Goal: Task Accomplishment & Management: Complete application form

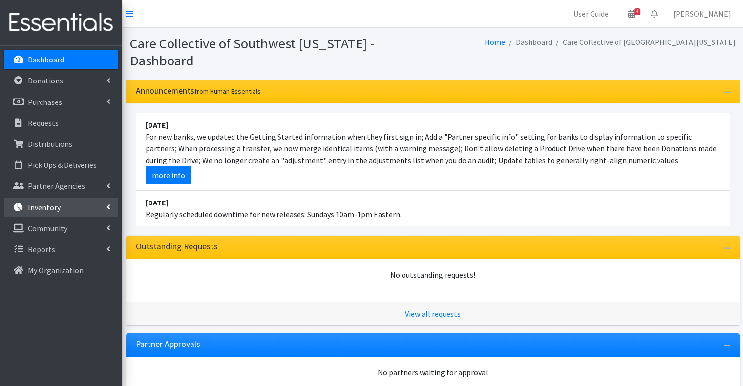
click at [83, 204] on link "Inventory" at bounding box center [61, 208] width 114 height 20
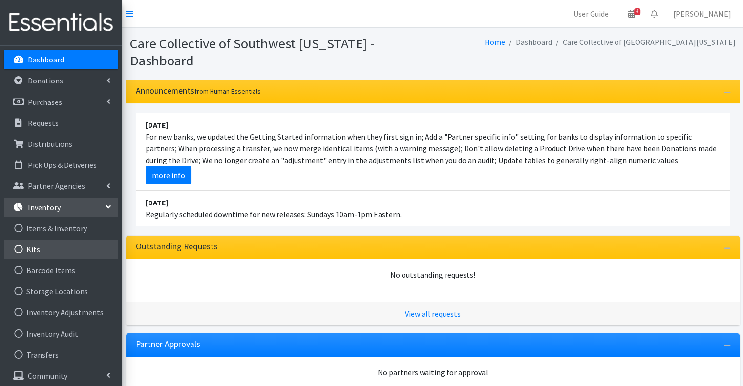
click at [79, 250] on link "Kits" at bounding box center [61, 250] width 114 height 20
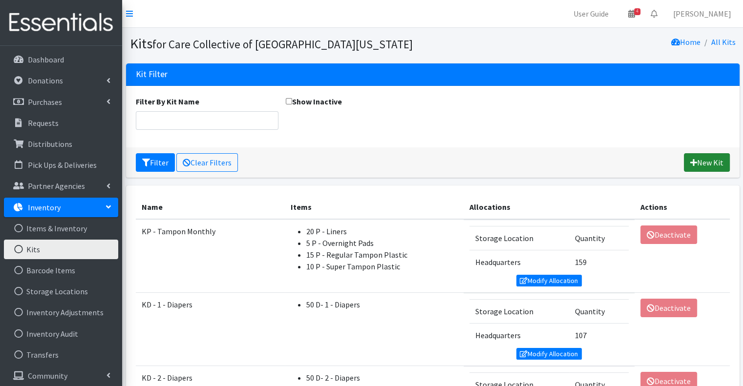
click at [699, 165] on link "New Kit" at bounding box center [707, 162] width 46 height 19
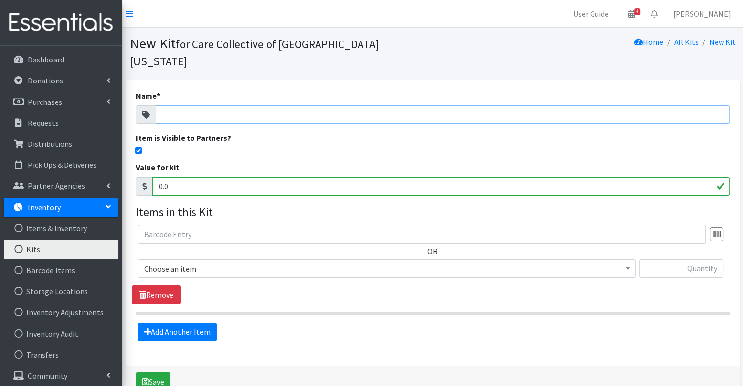
click at [277, 105] on input "Name *" at bounding box center [443, 114] width 574 height 19
type input "Bathroom Bin"
click at [286, 162] on div "Value for kit 0.0" at bounding box center [433, 179] width 594 height 34
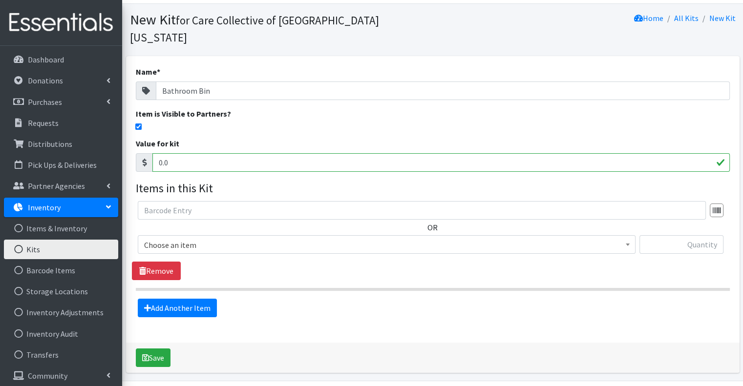
scroll to position [37, 0]
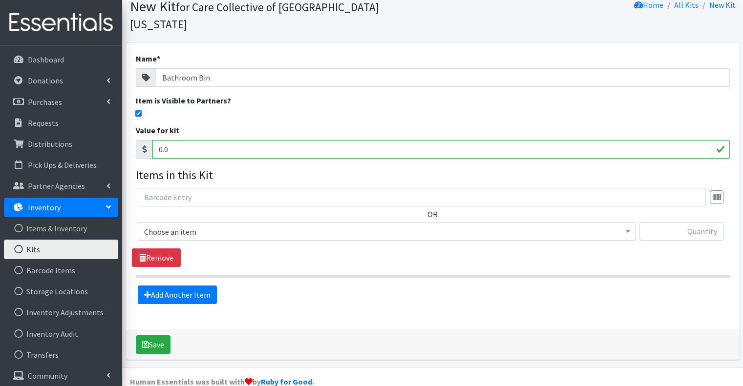
click at [285, 225] on span "Choose an item" at bounding box center [386, 232] width 485 height 14
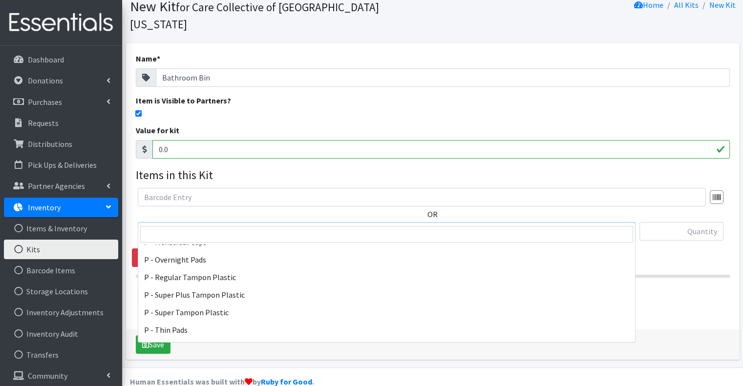
scroll to position [440, 0]
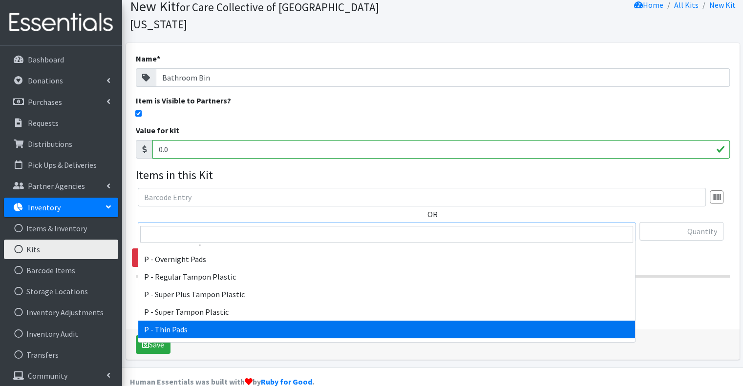
select select "15492"
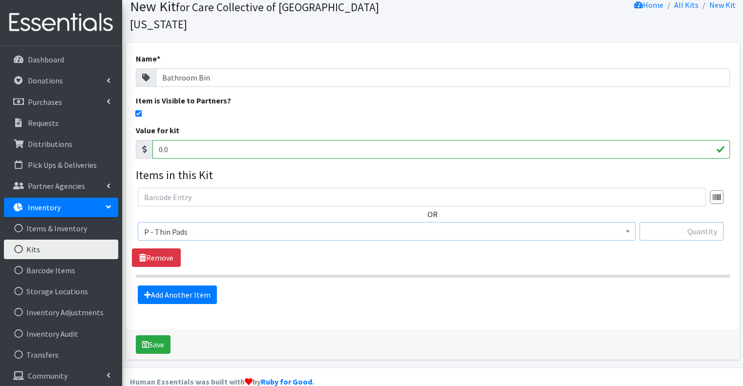
click at [684, 222] on input "text" at bounding box center [681, 231] width 84 height 19
type input "10"
click at [647, 248] on div "OR Choose an item D - 0 - Diapers D- 1 - Diapers D- 2 - Diapers D - 3 - Diapers…" at bounding box center [432, 227] width 601 height 79
click at [171, 286] on link "Add Another Item" at bounding box center [177, 295] width 79 height 19
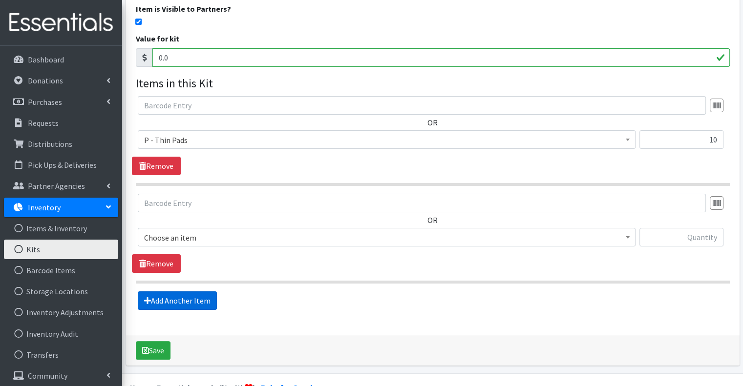
scroll to position [135, 0]
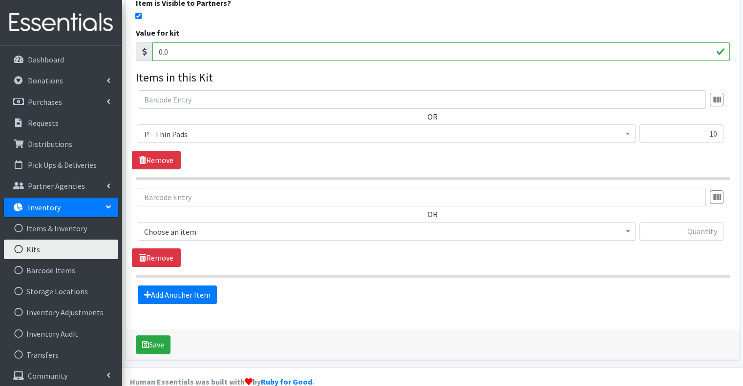
click at [203, 225] on span "Choose an item" at bounding box center [386, 232] width 485 height 14
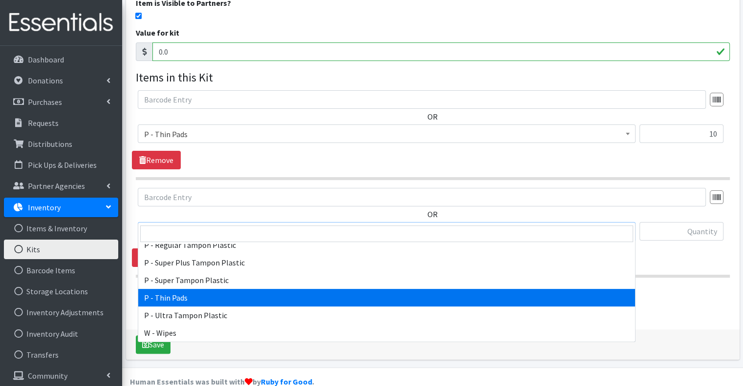
scroll to position [422, 0]
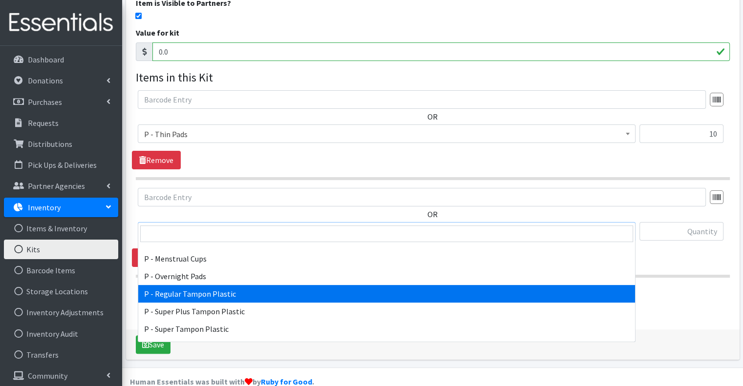
select select "15490"
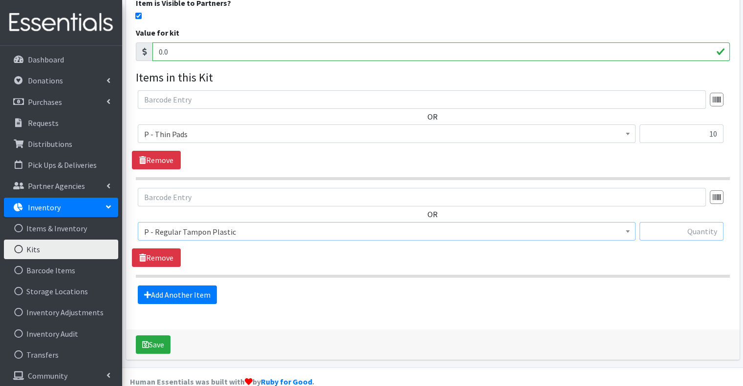
click at [678, 222] on input "text" at bounding box center [681, 231] width 84 height 19
type input "10"
click at [162, 286] on link "Add Another Item" at bounding box center [177, 295] width 79 height 19
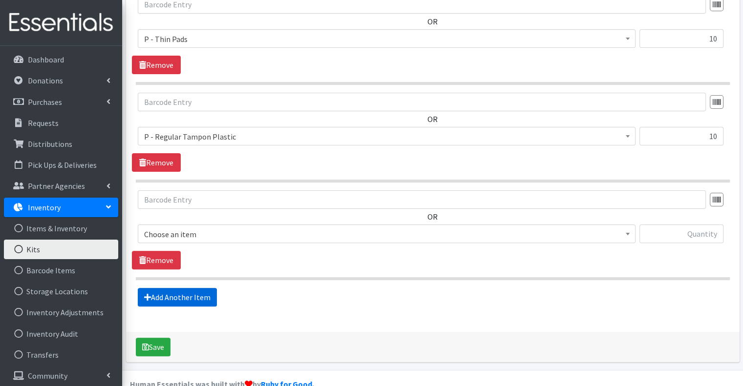
scroll to position [232, 0]
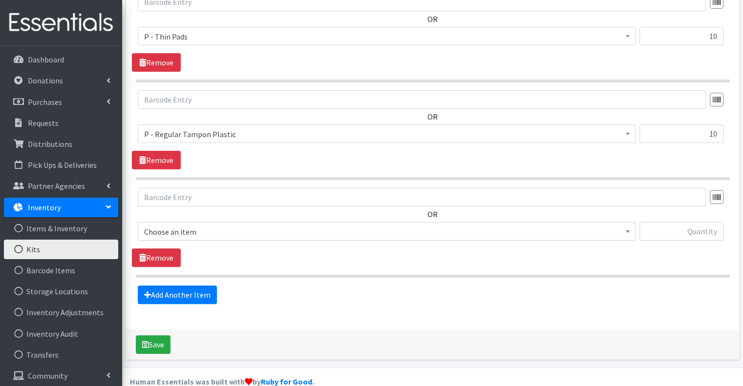
click at [257, 225] on span "Choose an item" at bounding box center [386, 232] width 485 height 14
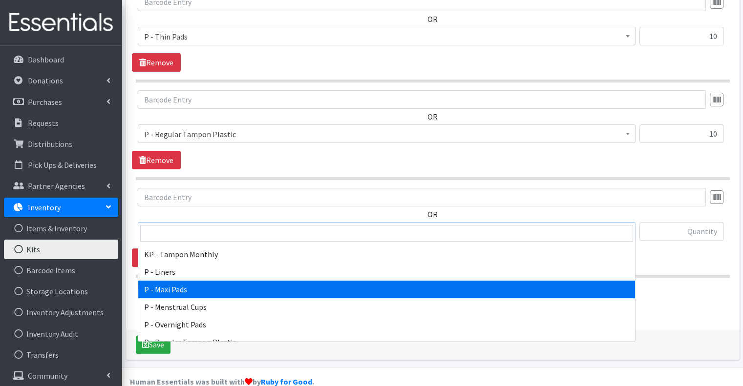
scroll to position [373, 0]
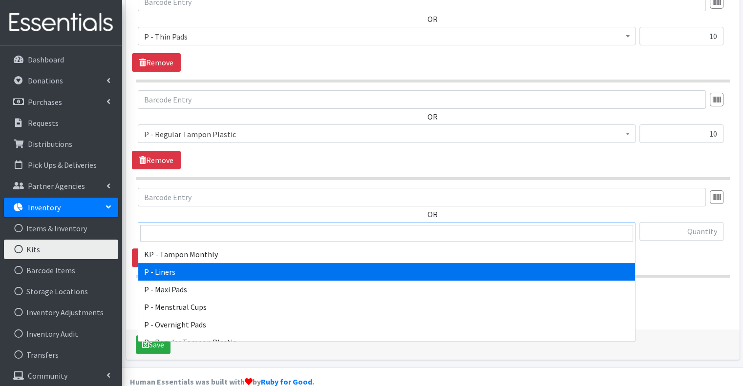
select select "15493"
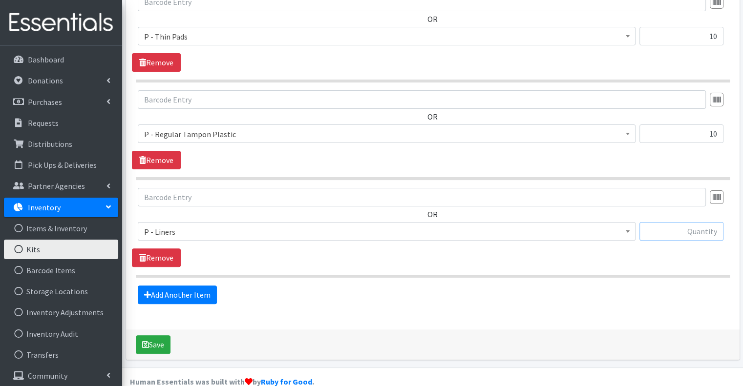
click at [668, 222] on input "text" at bounding box center [681, 231] width 84 height 19
type input "10"
click at [608, 255] on section "OR Choose an item D - 0 - Diapers D- 1 - Diapers D- 2 - Diapers D - 3 - Diapers…" at bounding box center [433, 233] width 594 height 90
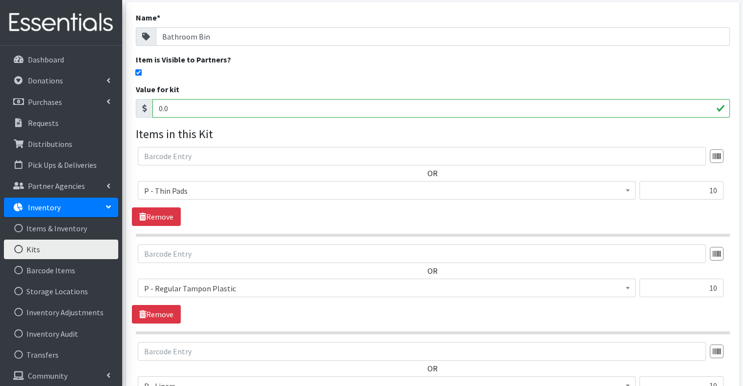
scroll to position [0, 0]
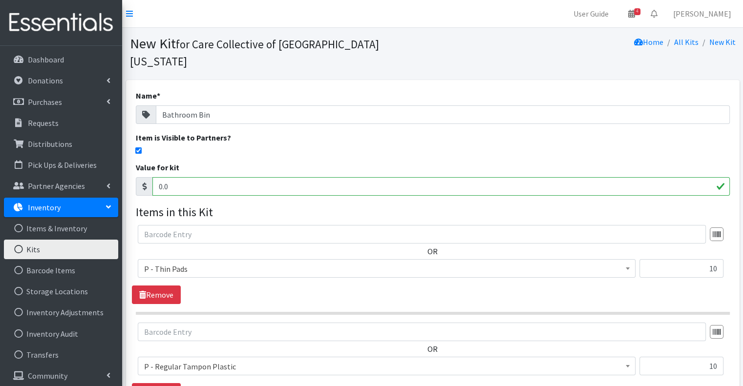
click at [489, 147] on div at bounding box center [433, 150] width 594 height 6
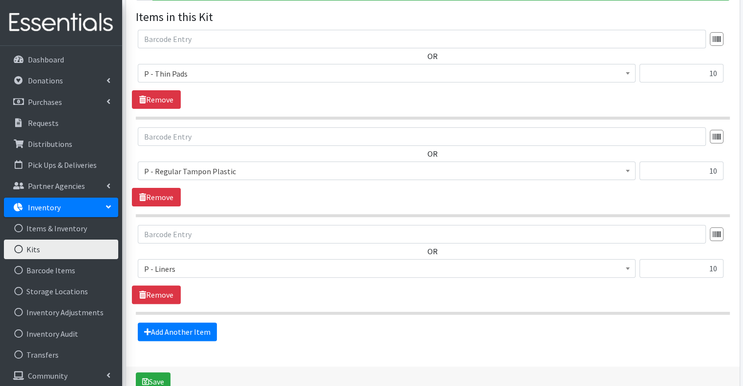
scroll to position [232, 0]
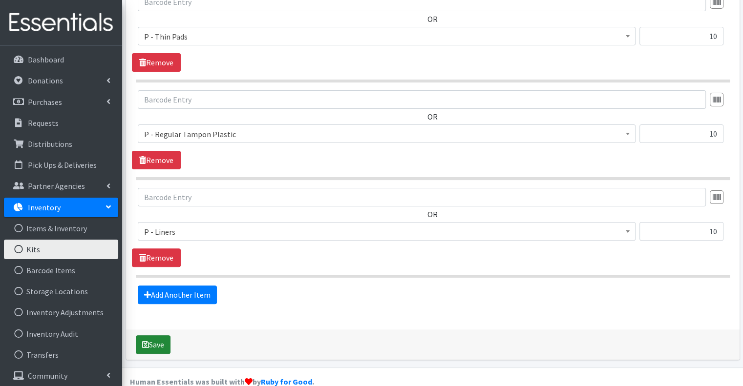
click at [150, 336] on button "Save" at bounding box center [153, 345] width 35 height 19
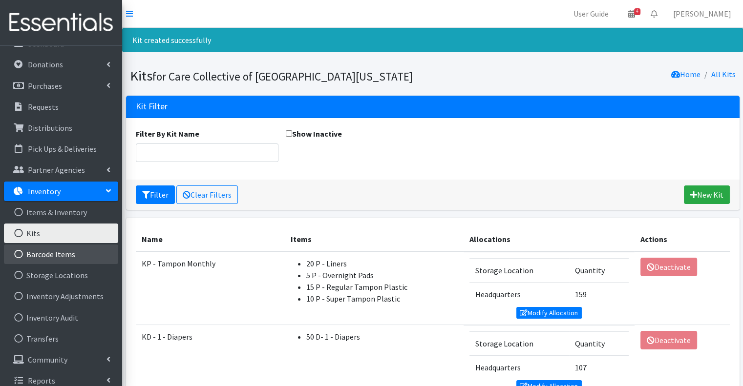
scroll to position [25, 0]
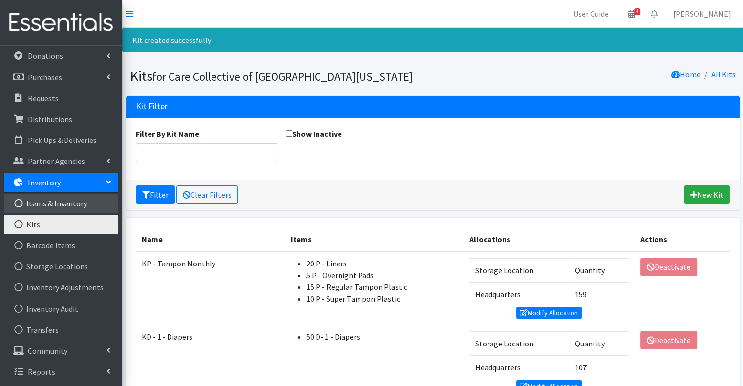
click at [67, 205] on link "Items & Inventory" at bounding box center [61, 204] width 114 height 20
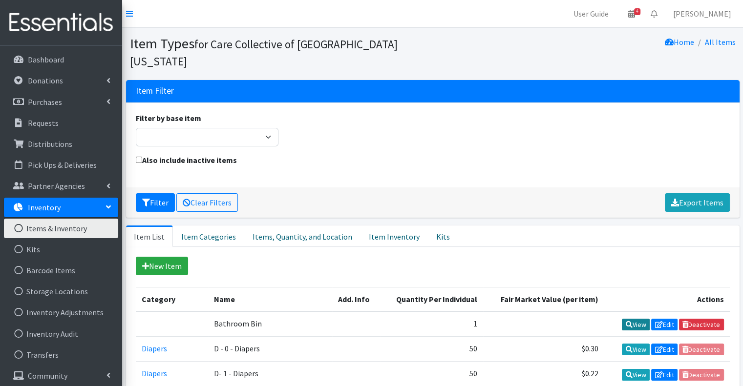
click at [633, 319] on link "View" at bounding box center [636, 325] width 28 height 12
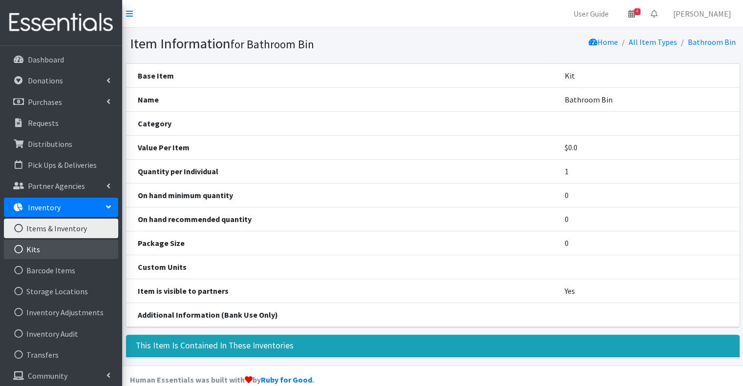
click at [40, 248] on link "Kits" at bounding box center [61, 250] width 114 height 20
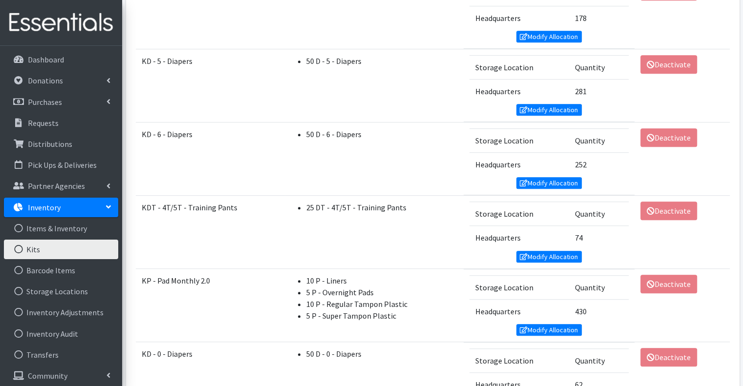
scroll to position [814, 0]
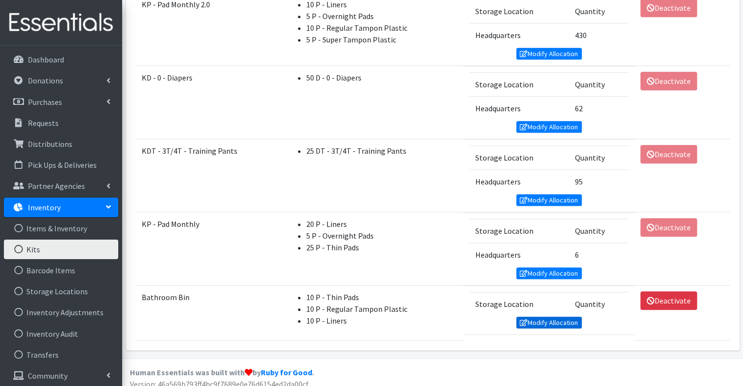
click at [539, 317] on link "Modify Allocation" at bounding box center [548, 323] width 65 height 12
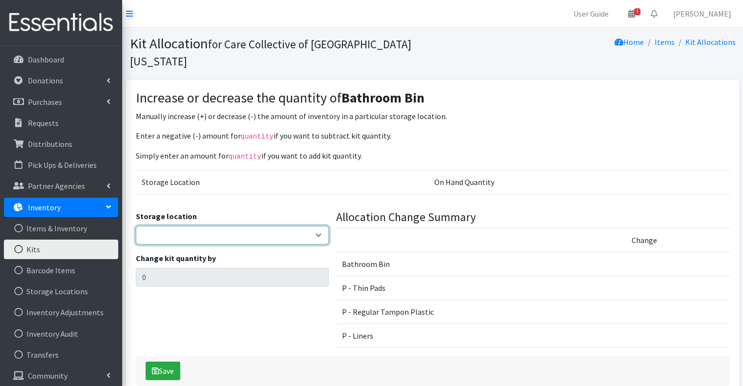
click at [313, 226] on select "Headquarters" at bounding box center [232, 235] width 193 height 19
select select "491"
click at [136, 226] on select "Headquarters" at bounding box center [232, 235] width 193 height 19
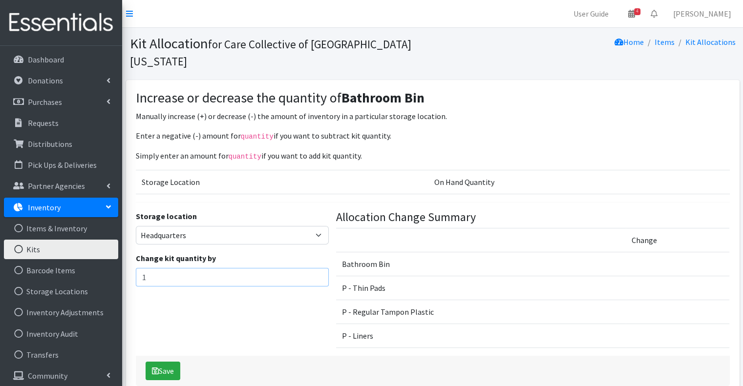
type input "1"
click at [318, 268] on input "1" at bounding box center [232, 277] width 193 height 19
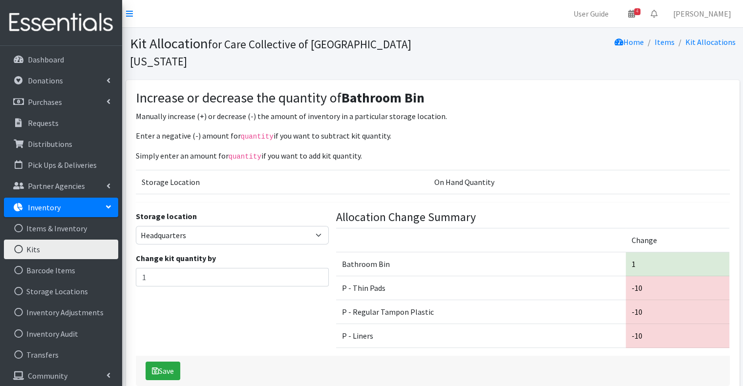
click at [289, 303] on div "Storage location Headquarters Change kit quantity by 1" at bounding box center [232, 284] width 200 height 146
click at [164, 362] on button "Save" at bounding box center [163, 371] width 35 height 19
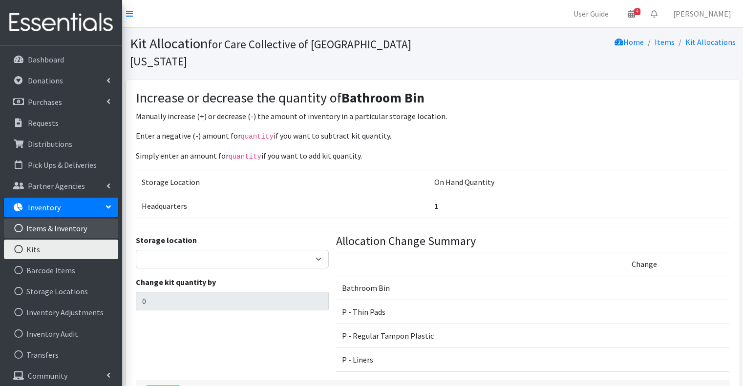
click at [65, 229] on link "Items & Inventory" at bounding box center [61, 229] width 114 height 20
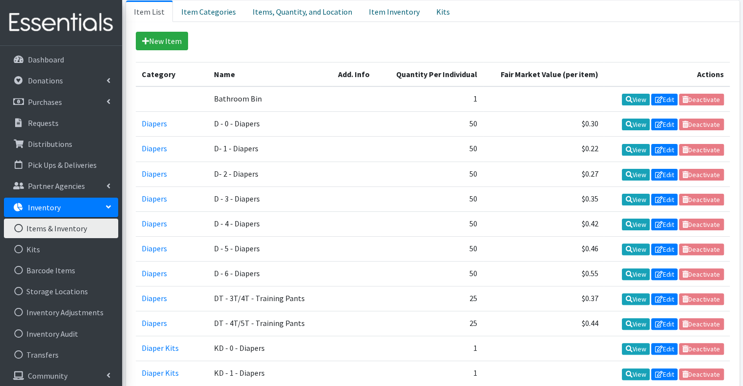
scroll to position [49, 0]
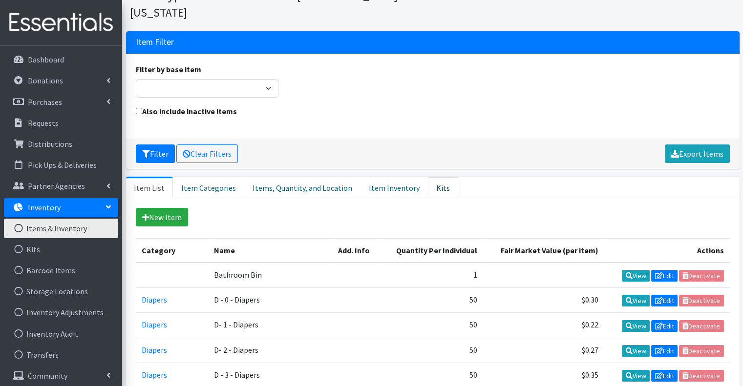
click at [430, 177] on link "Kits" at bounding box center [443, 187] width 30 height 21
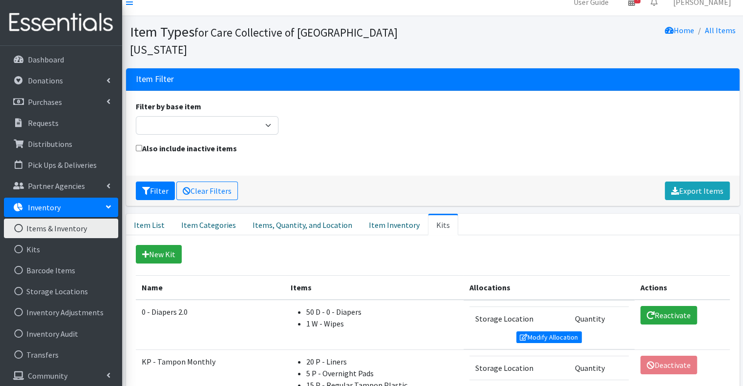
scroll to position [0, 0]
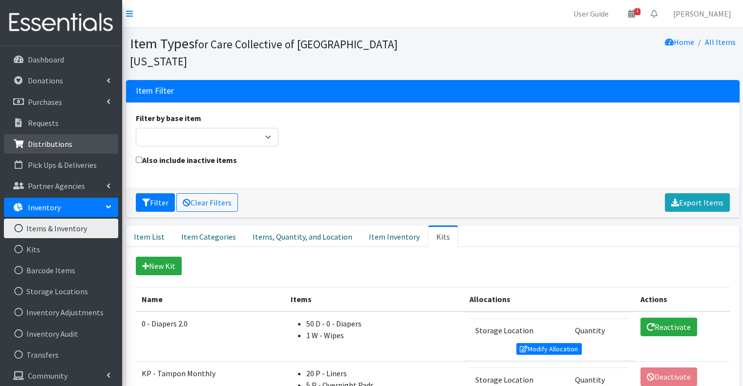
click at [79, 139] on link "Distributions" at bounding box center [61, 144] width 114 height 20
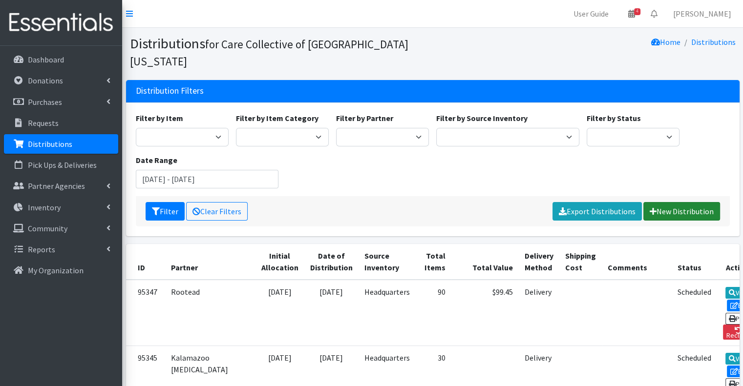
click at [680, 202] on link "New Distribution" at bounding box center [681, 211] width 77 height 19
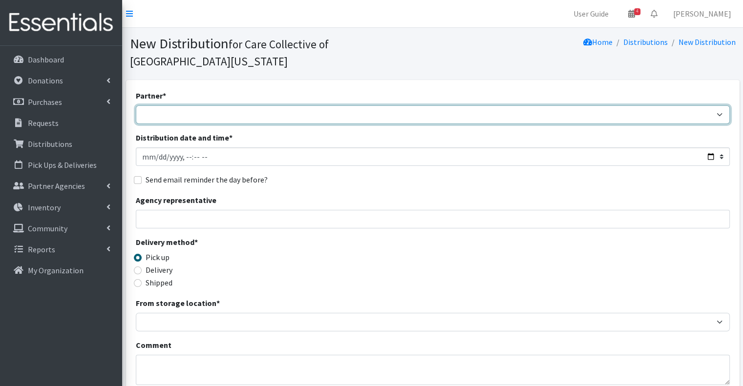
click at [217, 105] on select "African Community Kalamazoo Black Lives Matter Kzoo/[GEOGRAPHIC_DATA] Diaper Tr…" at bounding box center [433, 114] width 594 height 19
select select "8044"
click at [136, 105] on select "African Community Kalamazoo Black Lives Matter Kzoo/BC Diaper Train Cares Sexua…" at bounding box center [433, 114] width 594 height 19
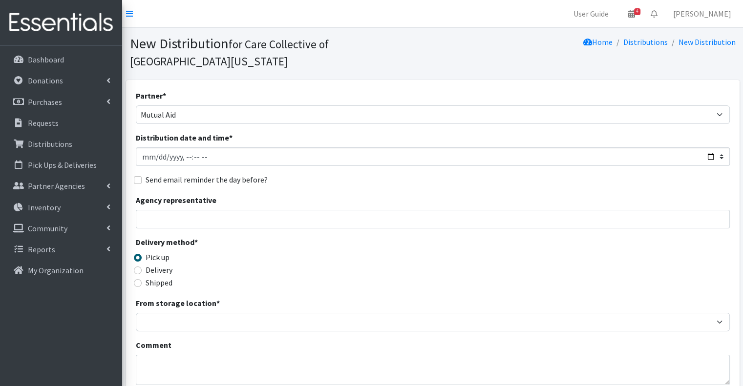
click at [318, 194] on div "Agency representative" at bounding box center [433, 211] width 594 height 34
click at [232, 147] on input "Distribution date and time *" at bounding box center [433, 156] width 594 height 19
click at [186, 147] on input "Distribution date and time *" at bounding box center [433, 156] width 594 height 19
click at [194, 147] on input "Distribution date and time *" at bounding box center [433, 156] width 594 height 19
type input "2025-08-21T13:00"
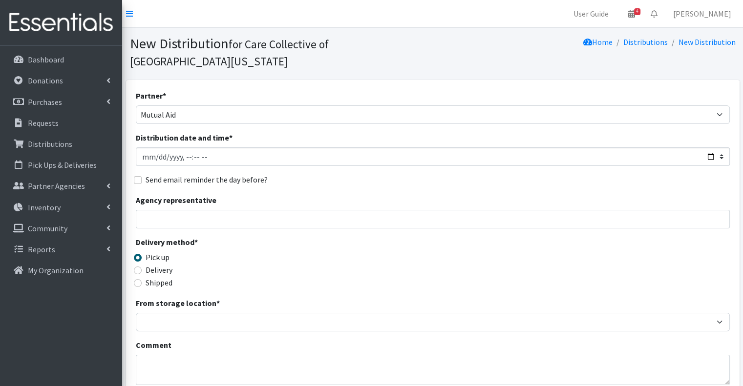
click at [285, 152] on div "Partner * African Community Kalamazoo Black Lives Matter Kzoo/BC Diaper Train C…" at bounding box center [433, 312] width 594 height 445
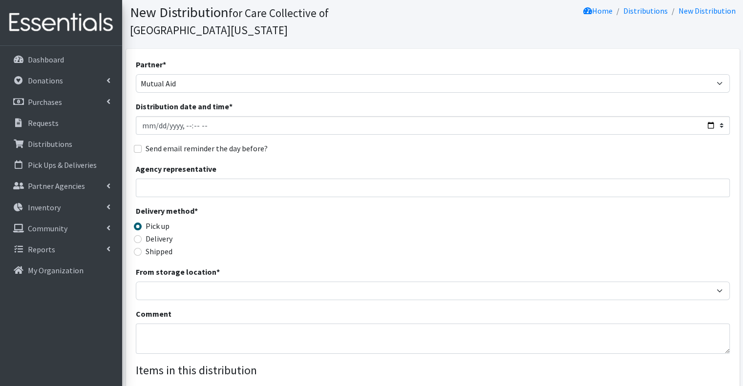
scroll to position [49, 0]
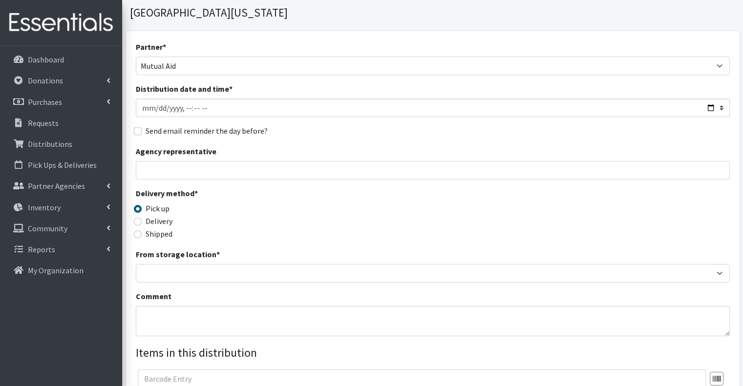
click at [155, 215] on label "Delivery" at bounding box center [159, 221] width 27 height 12
click at [142, 218] on input "Delivery" at bounding box center [138, 222] width 8 height 8
radio input "true"
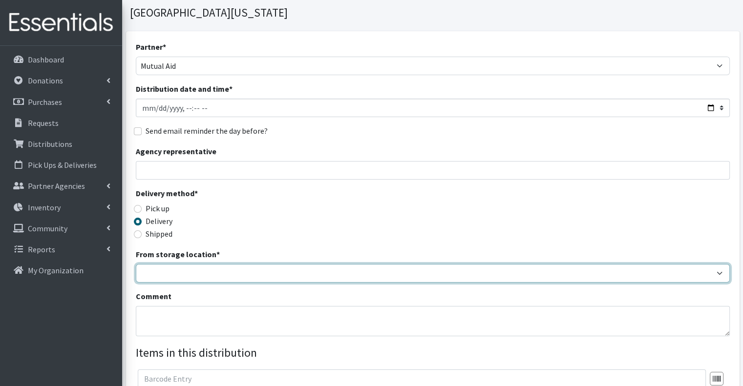
click at [180, 264] on select "Headquarters" at bounding box center [433, 273] width 594 height 19
select select "491"
click at [136, 264] on select "Headquarters" at bounding box center [433, 273] width 594 height 19
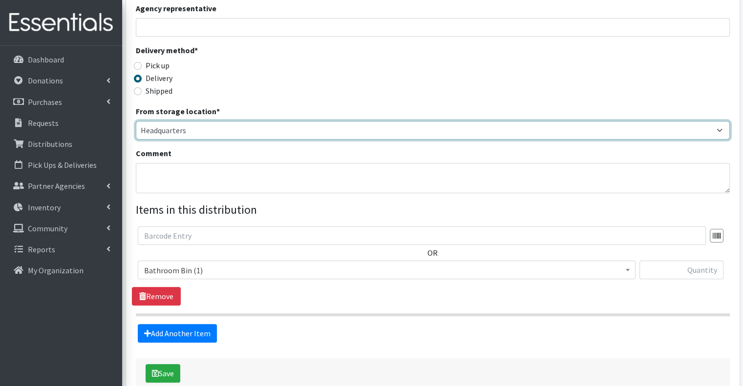
scroll to position [195, 0]
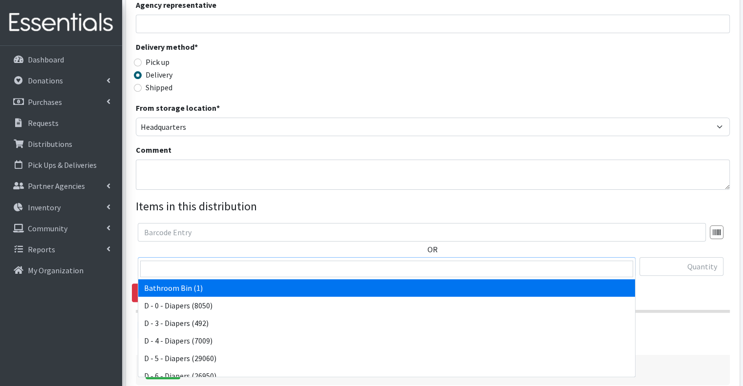
click at [225, 260] on span "Bathroom Bin (1)" at bounding box center [386, 267] width 485 height 14
click at [223, 260] on span "Bathroom Bin (1)" at bounding box center [386, 267] width 485 height 14
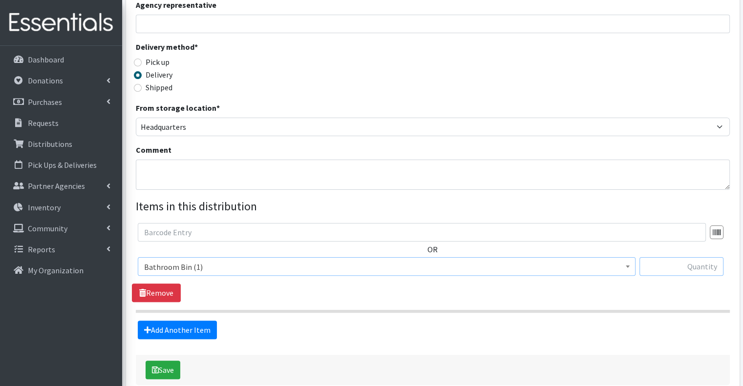
click at [703, 257] on input "text" at bounding box center [681, 266] width 84 height 19
type input "1"
click at [552, 291] on section "OR Bathroom Bin (1) D - 0 - Diapers (8050) D - 3 - Diapers (492) D - 4 - Diaper…" at bounding box center [433, 268] width 594 height 90
click at [164, 361] on button "Save" at bounding box center [163, 370] width 35 height 19
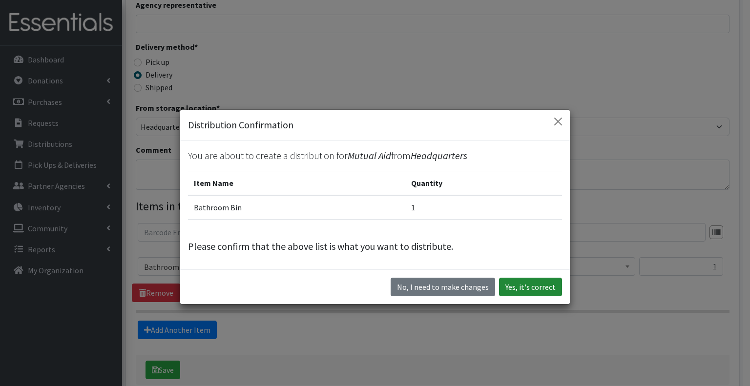
click at [511, 286] on button "Yes, it's correct" at bounding box center [530, 287] width 63 height 19
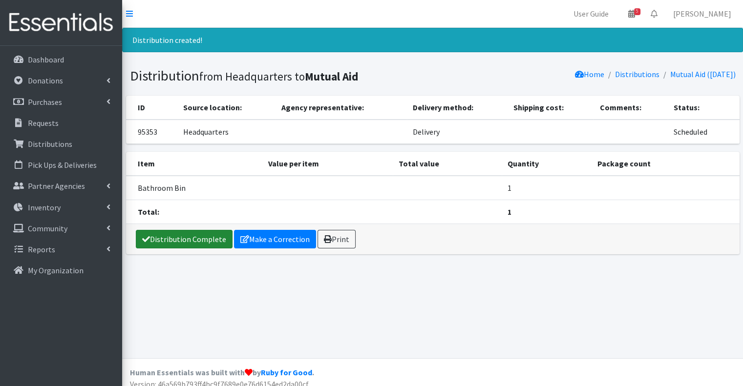
click at [201, 240] on link "Distribution Complete" at bounding box center [184, 239] width 97 height 19
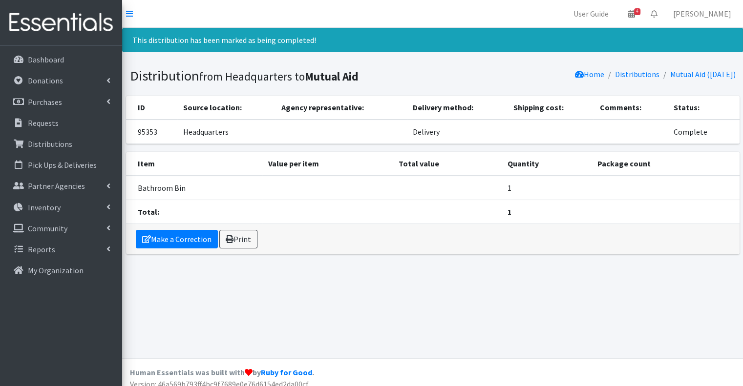
click at [194, 316] on div "This distribution has been marked as being completed! Distribution from Headqua…" at bounding box center [432, 193] width 621 height 331
click at [45, 25] on img at bounding box center [61, 22] width 114 height 33
